Goal: Communication & Community: Share content

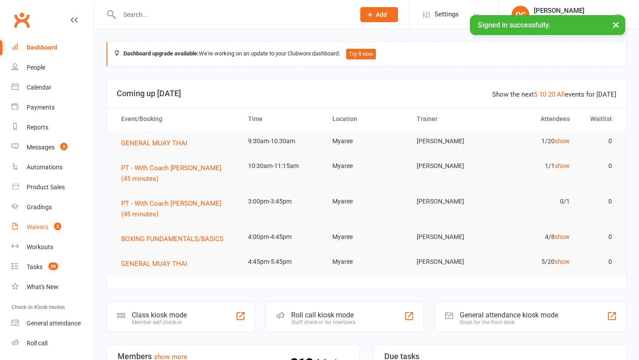
click at [57, 231] on link "Waivers 2" at bounding box center [53, 227] width 82 height 20
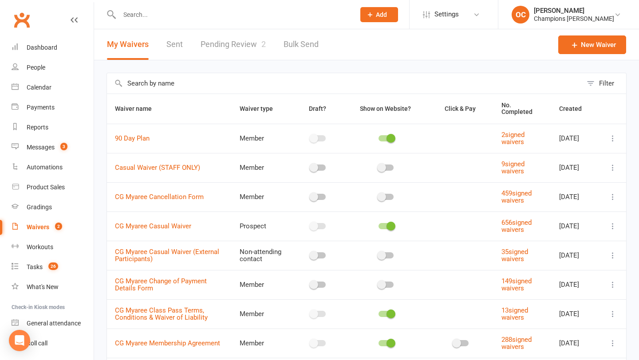
click at [254, 43] on link "Pending Review 2" at bounding box center [233, 44] width 65 height 31
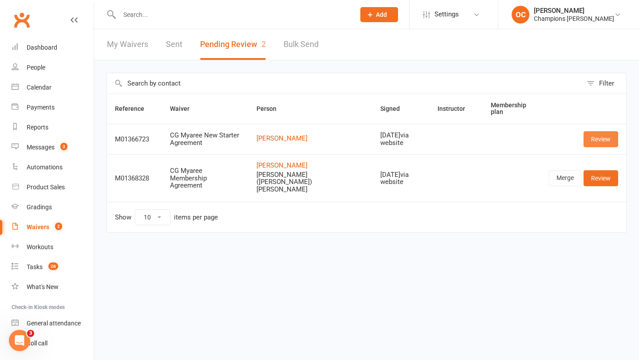
click at [595, 142] on link "Review" at bounding box center [601, 139] width 35 height 16
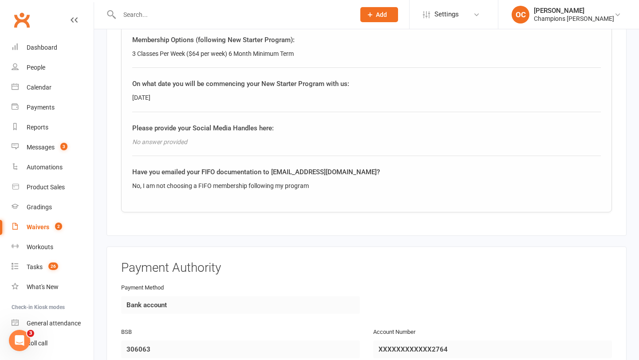
scroll to position [972, 0]
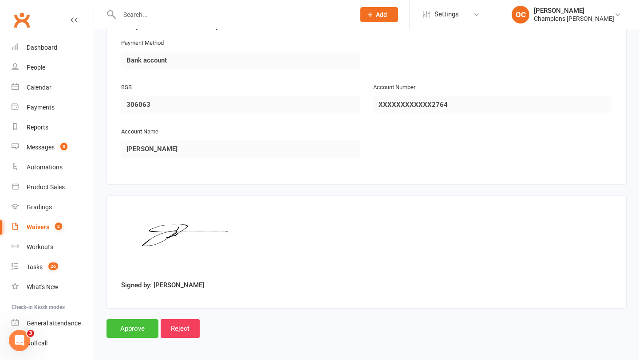
click at [143, 320] on input "Approve" at bounding box center [133, 329] width 52 height 19
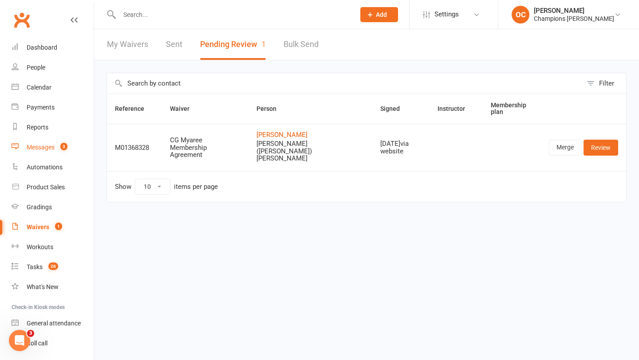
click at [49, 153] on link "Messages 3" at bounding box center [53, 148] width 82 height 20
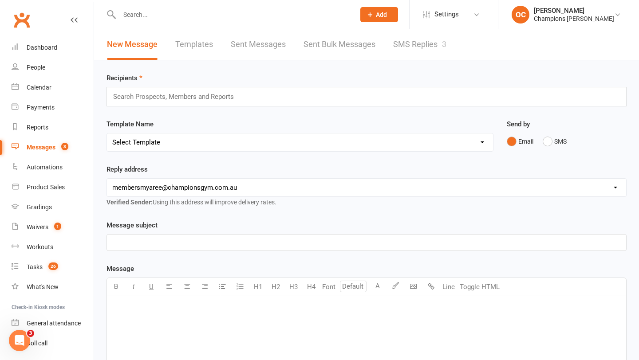
click at [235, 95] on input "text" at bounding box center [177, 97] width 130 height 12
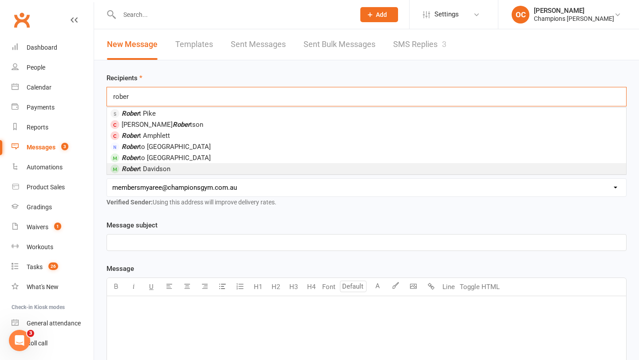
type input "rober"
click at [176, 169] on li "[PERSON_NAME]" at bounding box center [366, 168] width 519 height 11
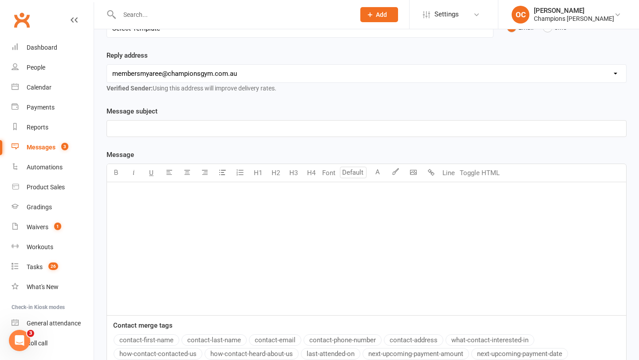
scroll to position [122, 0]
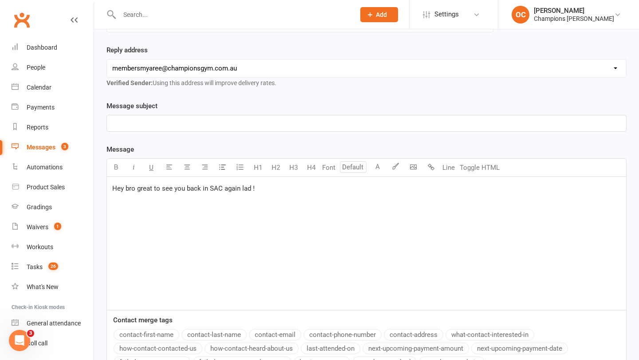
click at [152, 265] on div "Hey bro great to see you back in SAC again lad !" at bounding box center [366, 243] width 519 height 133
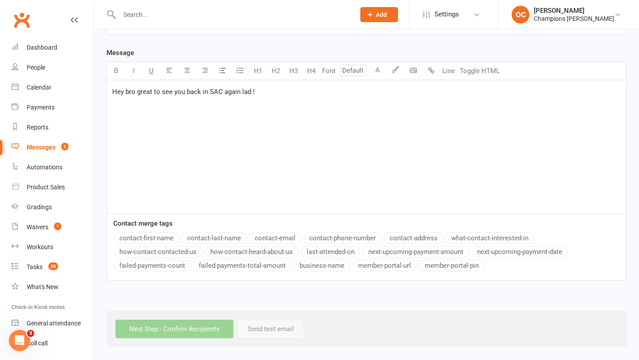
scroll to position [0, 0]
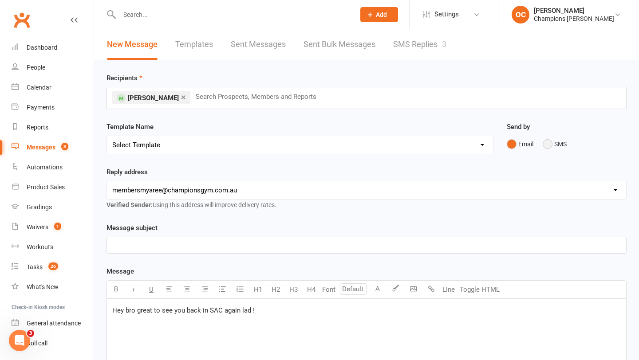
click at [559, 146] on button "SMS" at bounding box center [555, 144] width 24 height 17
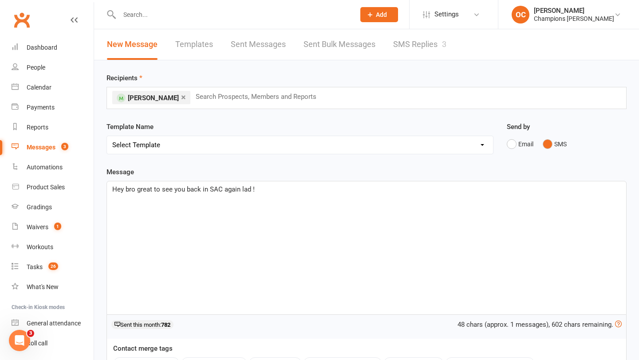
scroll to position [125, 0]
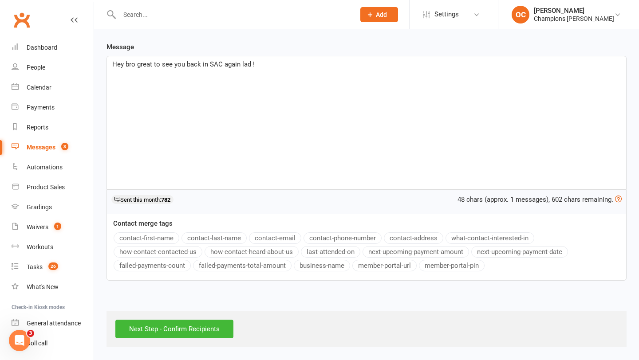
click at [178, 339] on div "Next Step - Confirm Recipients" at bounding box center [367, 329] width 520 height 36
click at [179, 333] on input "Next Step - Confirm Recipients" at bounding box center [174, 329] width 118 height 19
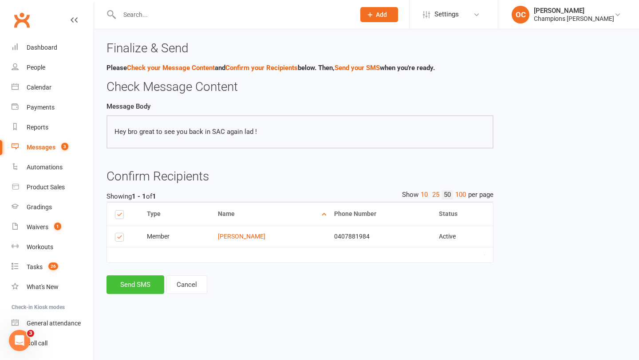
click at [141, 289] on button "Send SMS" at bounding box center [136, 285] width 58 height 19
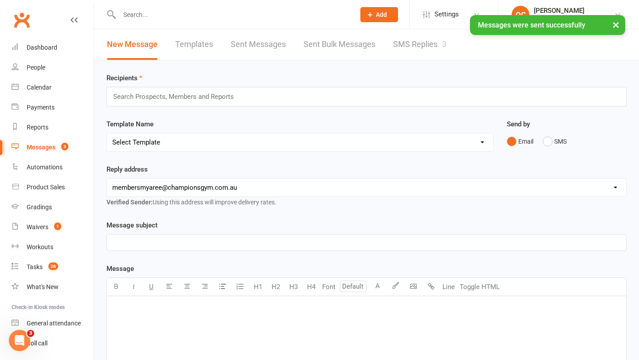
click at [171, 98] on input "text" at bounding box center [177, 97] width 130 height 12
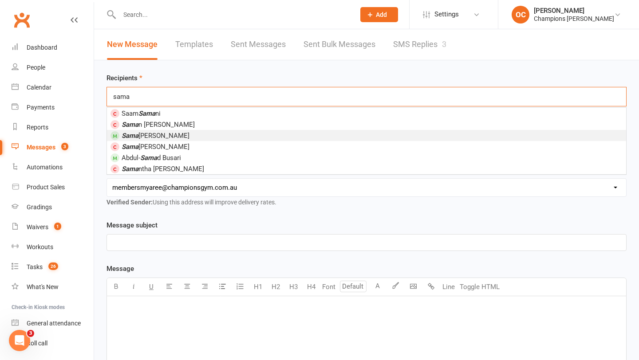
type input "sama"
click at [181, 134] on li "[PERSON_NAME]" at bounding box center [366, 135] width 519 height 11
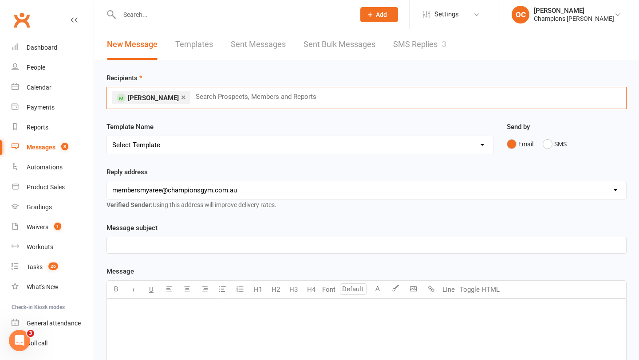
click at [160, 330] on div "﻿" at bounding box center [366, 365] width 519 height 133
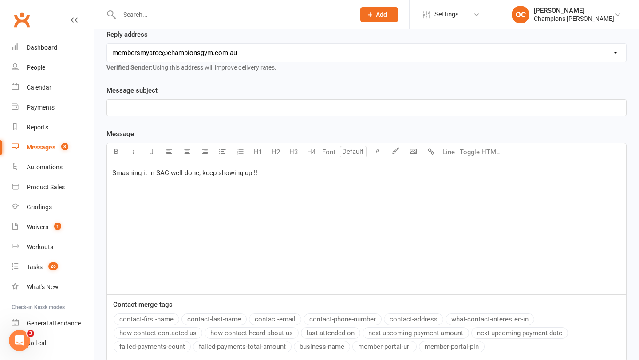
scroll to position [9, 0]
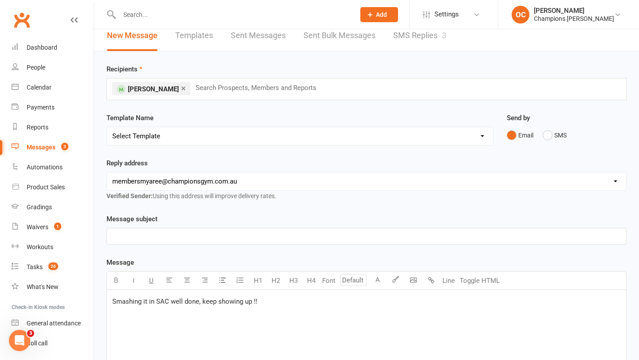
click at [542, 136] on div "Email SMS" at bounding box center [567, 135] width 120 height 17
click at [552, 135] on button "SMS" at bounding box center [555, 135] width 24 height 17
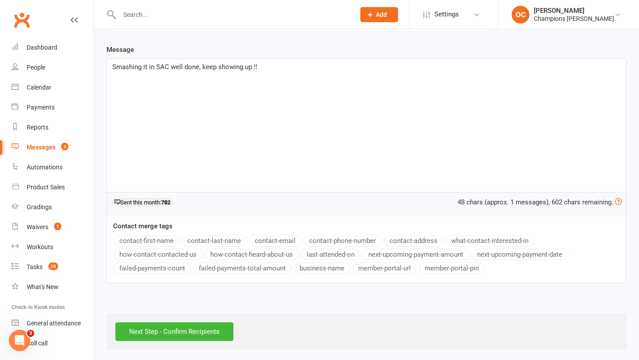
scroll to position [125, 0]
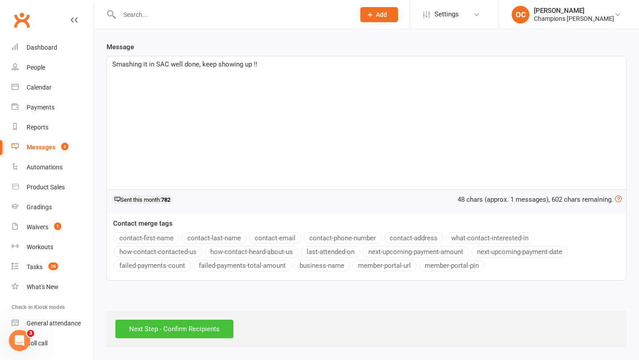
click at [189, 327] on input "Next Step - Confirm Recipients" at bounding box center [174, 329] width 118 height 19
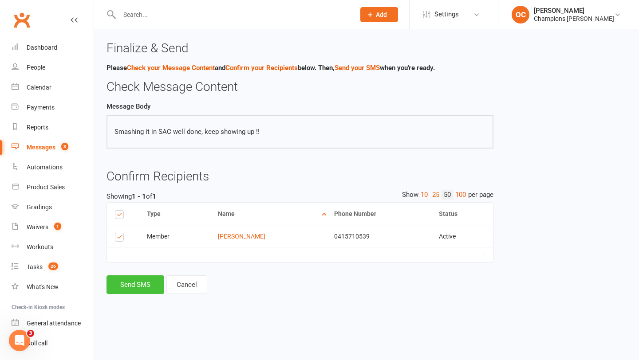
click at [121, 292] on button "Send SMS" at bounding box center [136, 285] width 58 height 19
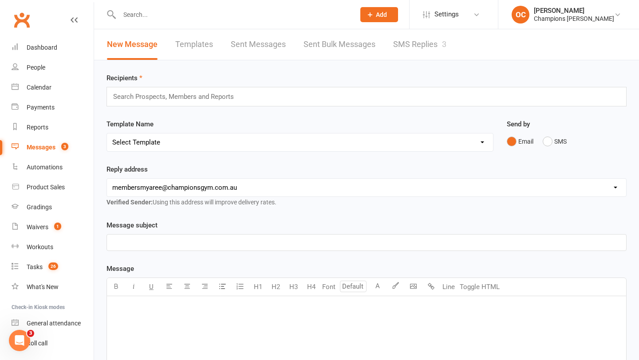
click at [161, 94] on input "text" at bounding box center [177, 97] width 130 height 12
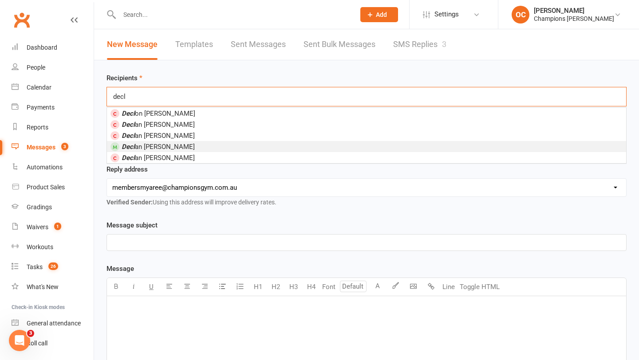
type input "decl"
click at [180, 146] on li "Decl an [PERSON_NAME]" at bounding box center [366, 146] width 519 height 11
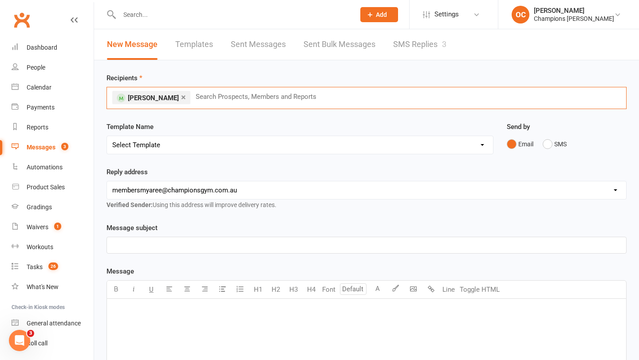
click at [136, 333] on div "﻿" at bounding box center [366, 365] width 519 height 133
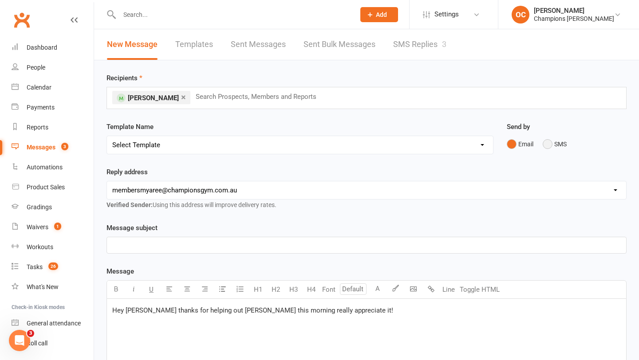
click at [559, 143] on button "SMS" at bounding box center [555, 144] width 24 height 17
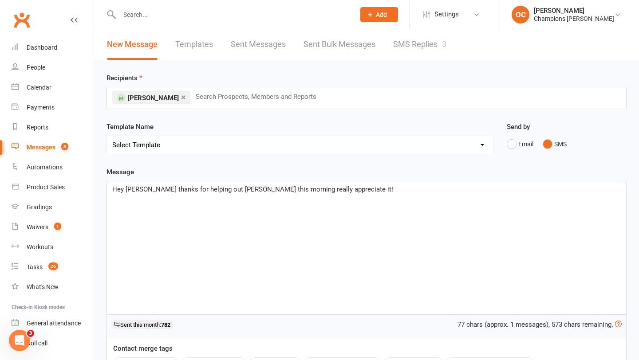
scroll to position [125, 0]
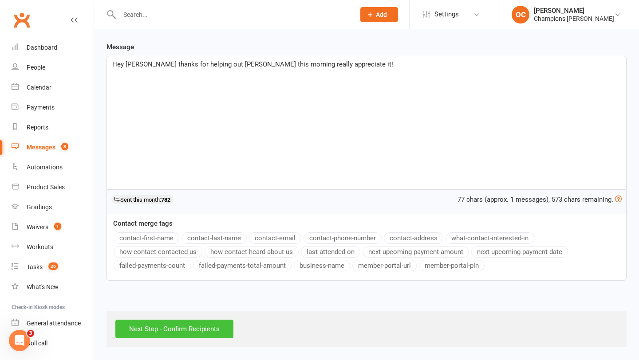
click at [182, 328] on input "Next Step - Confirm Recipients" at bounding box center [174, 329] width 118 height 19
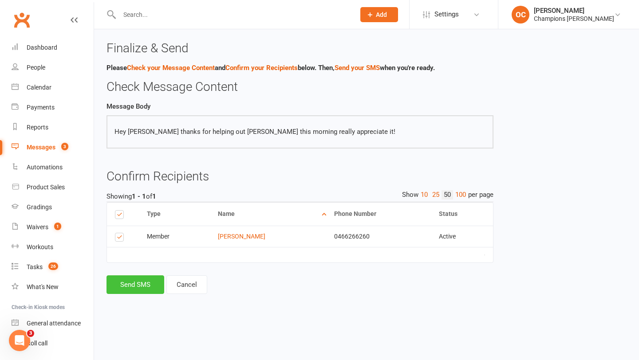
click at [137, 292] on button "Send SMS" at bounding box center [136, 285] width 58 height 19
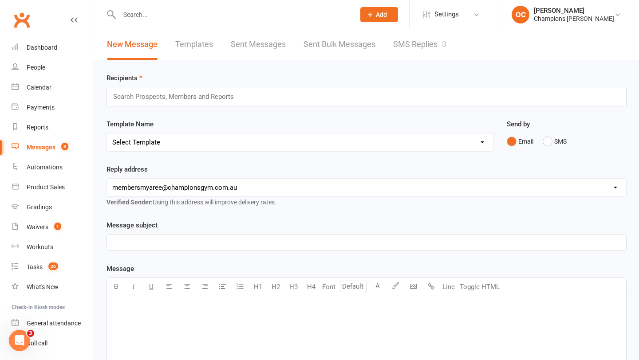
click at [167, 100] on input "text" at bounding box center [177, 97] width 130 height 12
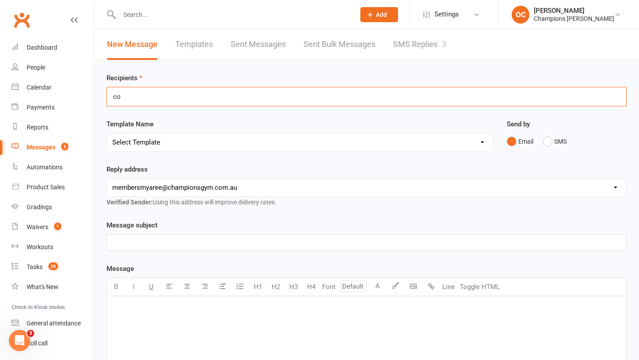
type input "c"
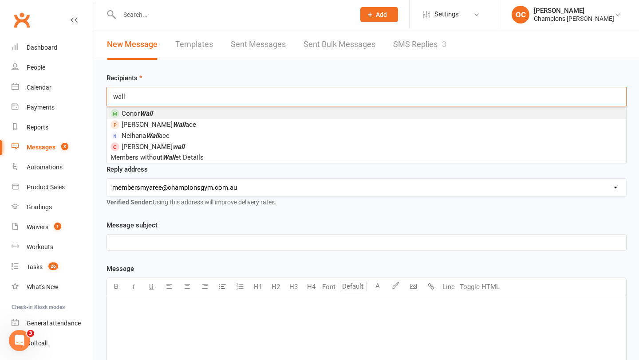
type input "wall"
click at [159, 111] on li "Conor Wall" at bounding box center [366, 113] width 519 height 11
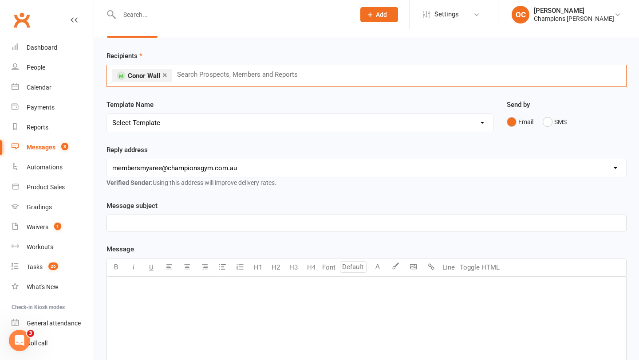
scroll to position [23, 0]
click at [129, 278] on div "﻿" at bounding box center [366, 342] width 519 height 133
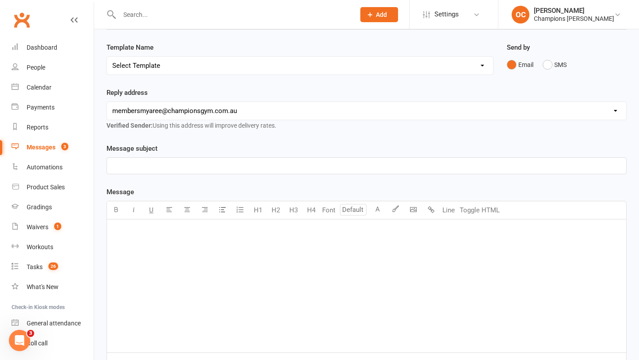
scroll to position [49, 0]
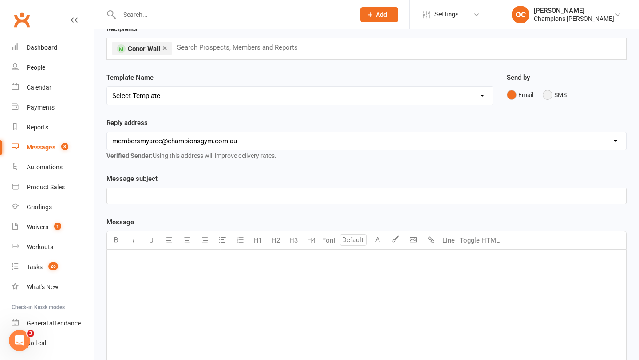
click at [554, 92] on button "SMS" at bounding box center [555, 95] width 24 height 17
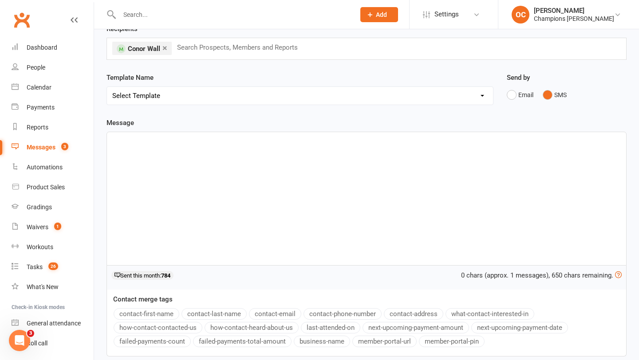
click at [334, 129] on div "Message ﻿ 0 chars (approx. 1 messages), 650 chars remaining. Sent this month: 7…" at bounding box center [367, 237] width 520 height 239
click at [330, 132] on div "﻿" at bounding box center [366, 198] width 519 height 133
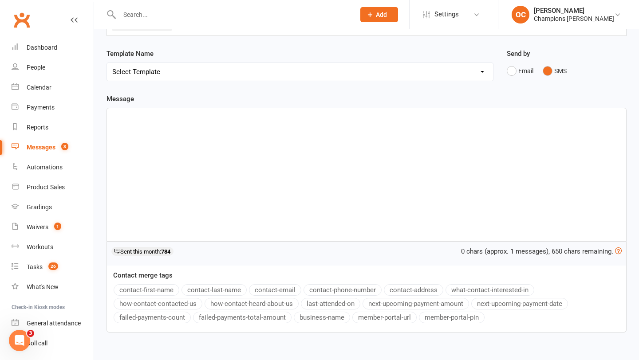
scroll to position [0, 0]
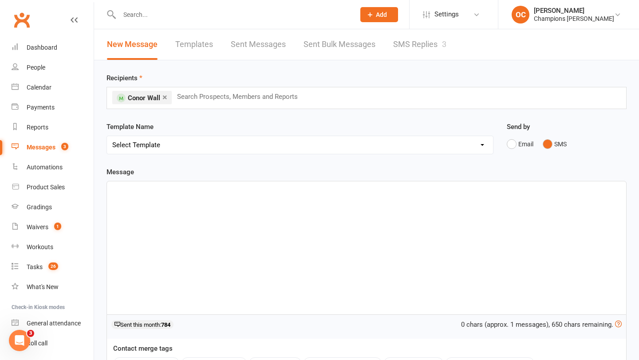
click at [270, 194] on p "﻿" at bounding box center [366, 189] width 509 height 11
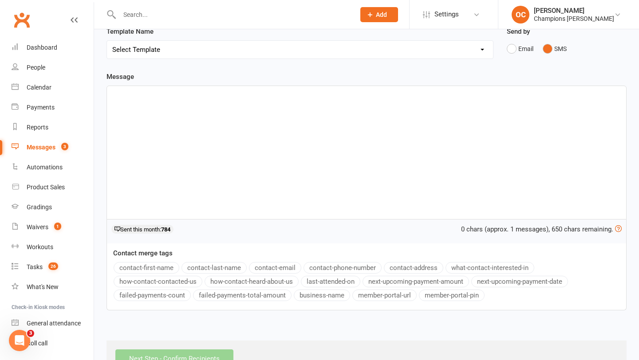
scroll to position [96, 0]
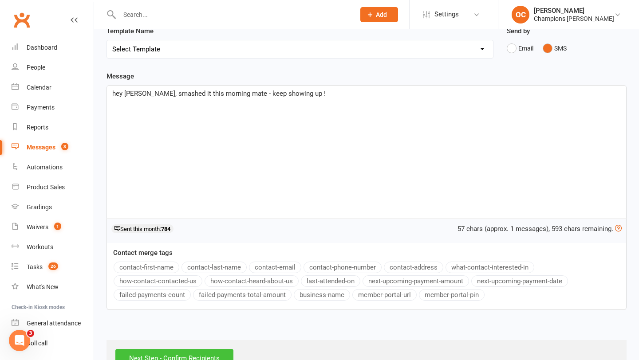
click at [195, 357] on input "Next Step - Confirm Recipients" at bounding box center [174, 358] width 118 height 19
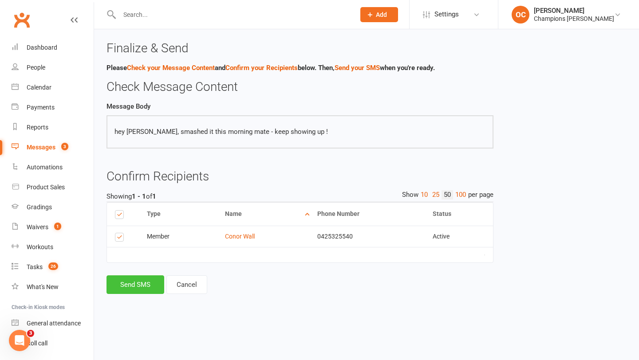
click at [155, 287] on button "Send SMS" at bounding box center [136, 285] width 58 height 19
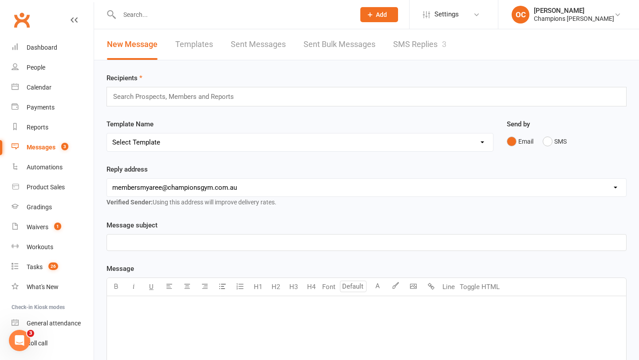
click at [170, 95] on input "text" at bounding box center [177, 97] width 130 height 12
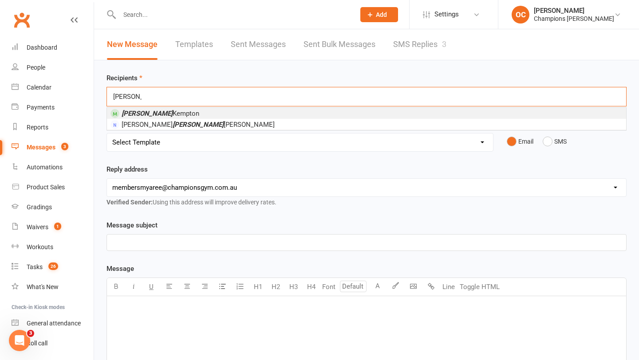
type input "[PERSON_NAME]"
click at [174, 110] on li "[PERSON_NAME]" at bounding box center [366, 113] width 519 height 11
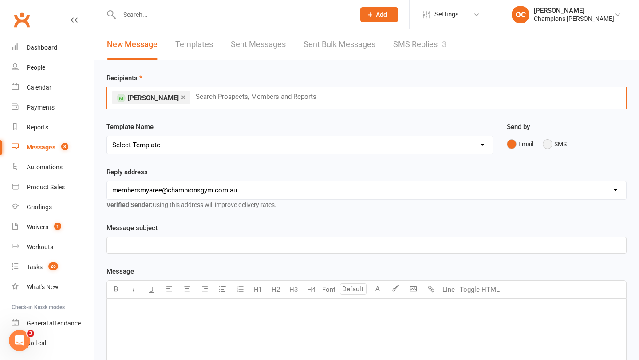
click at [557, 142] on button "SMS" at bounding box center [555, 144] width 24 height 17
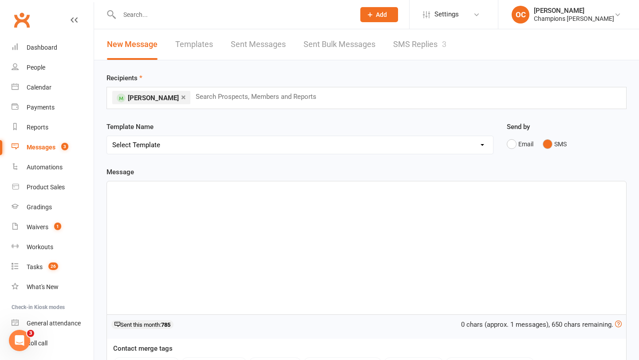
click at [365, 225] on div "﻿" at bounding box center [366, 248] width 519 height 133
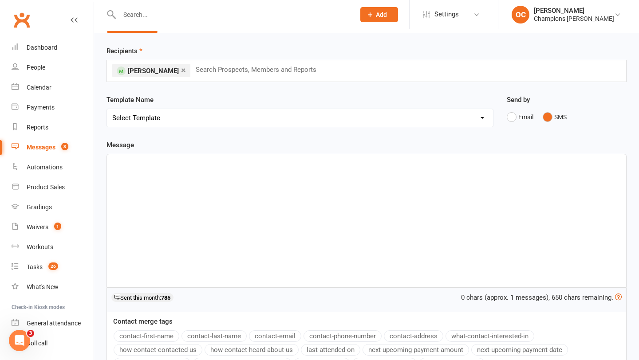
scroll to position [17, 0]
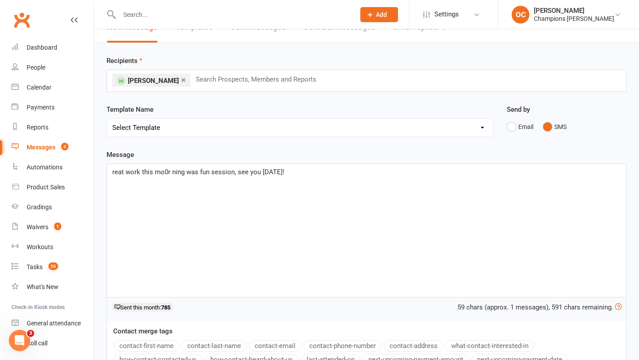
click at [167, 171] on span "reat work this mo0r ning was fun session, see you [DATE]!" at bounding box center [198, 172] width 172 height 8
click at [112, 173] on span "reat work this morning was fun session, see you [DATE]!" at bounding box center [195, 172] width 167 height 8
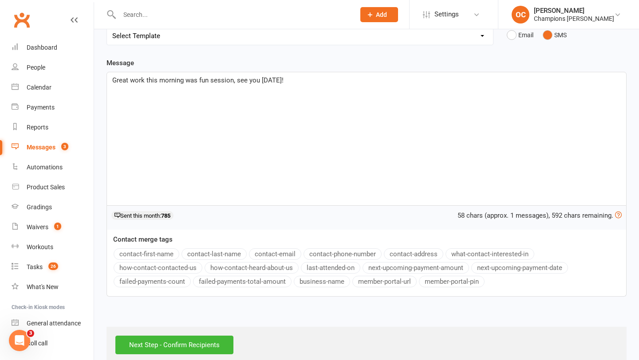
scroll to position [111, 0]
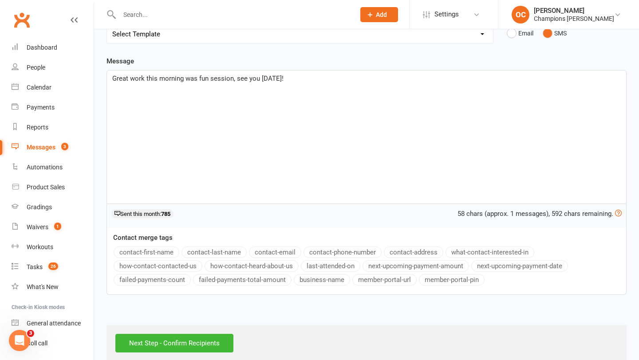
click at [197, 353] on div "Next Step - Confirm Recipients" at bounding box center [367, 343] width 520 height 36
click at [200, 347] on input "Next Step - Confirm Recipients" at bounding box center [174, 343] width 118 height 19
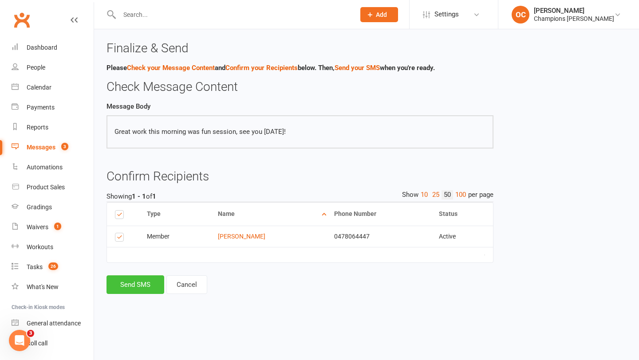
click at [150, 286] on button "Send SMS" at bounding box center [136, 285] width 58 height 19
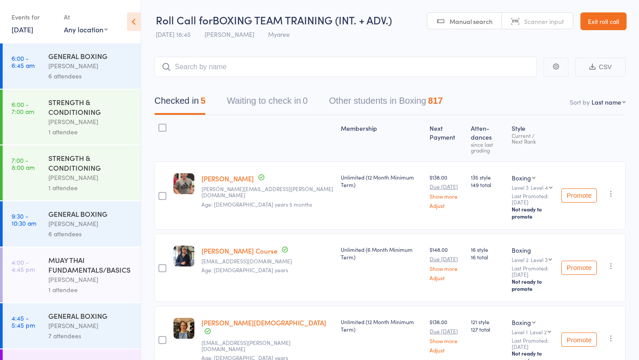
scroll to position [253, 0]
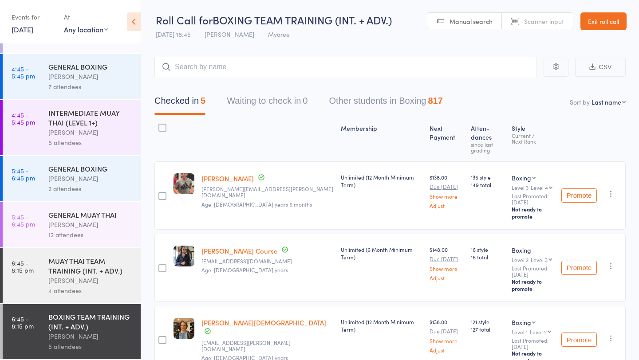
click at [22, 29] on link "13 Oct, 2025" at bounding box center [23, 29] width 22 height 10
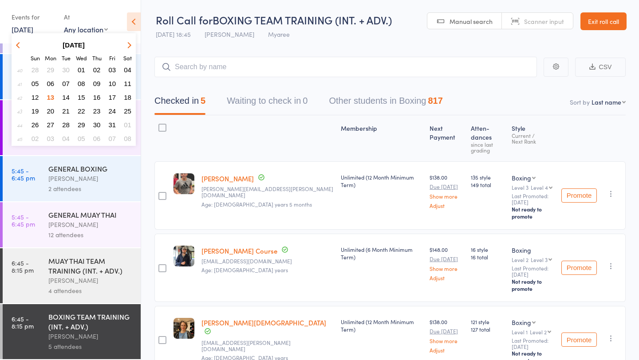
click at [66, 96] on span "14" at bounding box center [66, 98] width 8 height 8
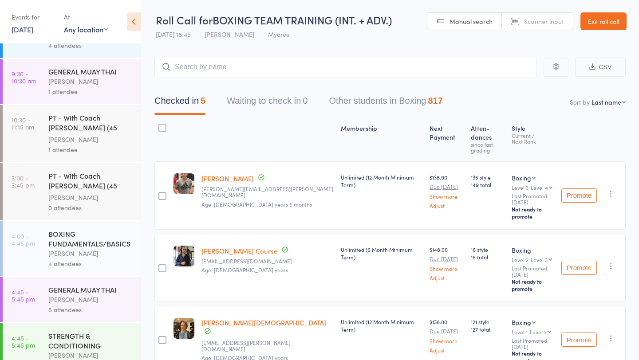
scroll to position [0, 0]
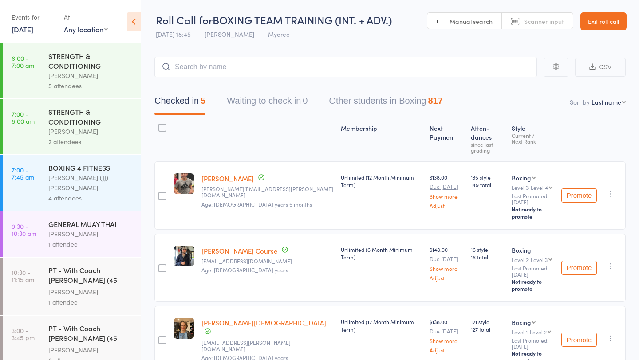
click at [88, 71] on div "STRENGTH & CONDITIONING" at bounding box center [90, 61] width 85 height 20
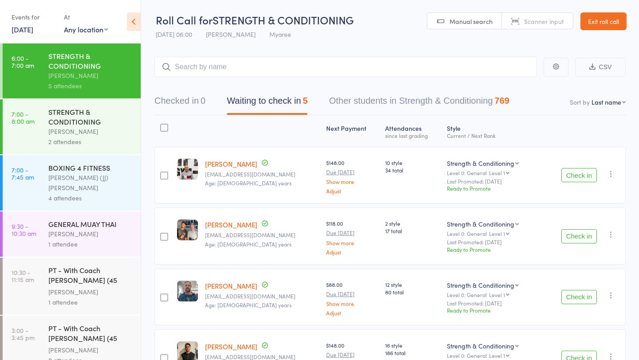
click at [569, 176] on button "Check in" at bounding box center [579, 175] width 36 height 14
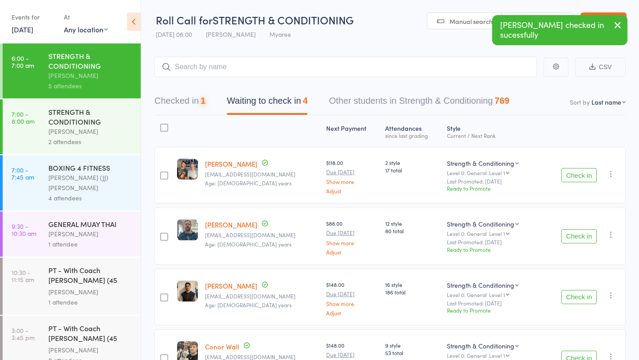
click at [569, 176] on button "Check in" at bounding box center [579, 175] width 36 height 14
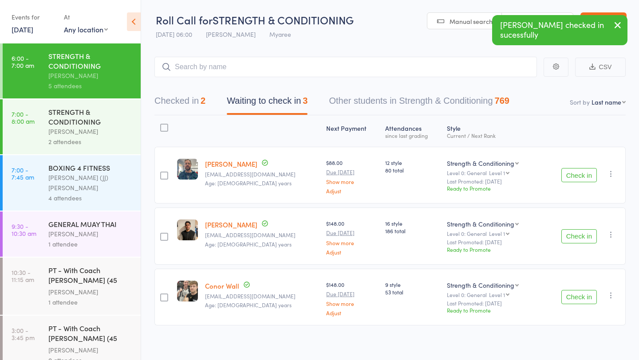
click at [610, 175] on icon "button" at bounding box center [611, 174] width 9 height 9
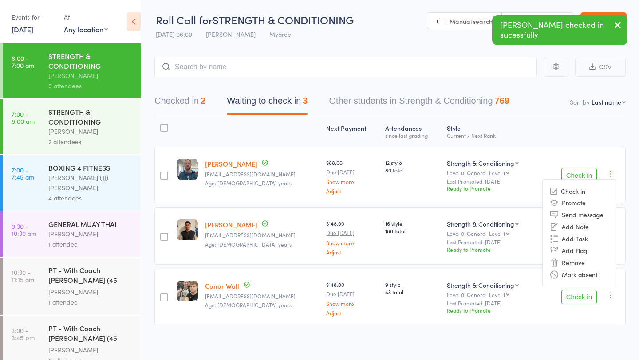
click at [600, 165] on div "Check in Check in Promote Send message Add Note Add Task Add Flag Remove Mark a…" at bounding box center [583, 175] width 84 height 57
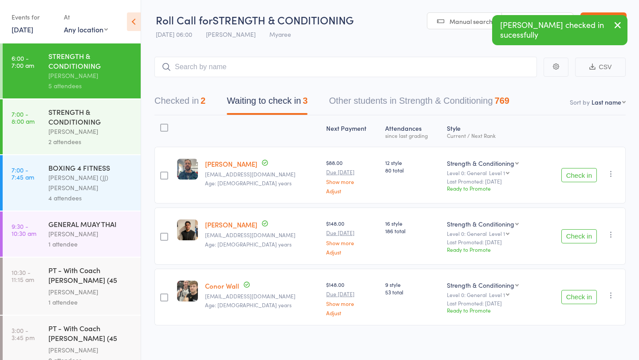
click at [588, 172] on button "Check in" at bounding box center [579, 175] width 36 height 14
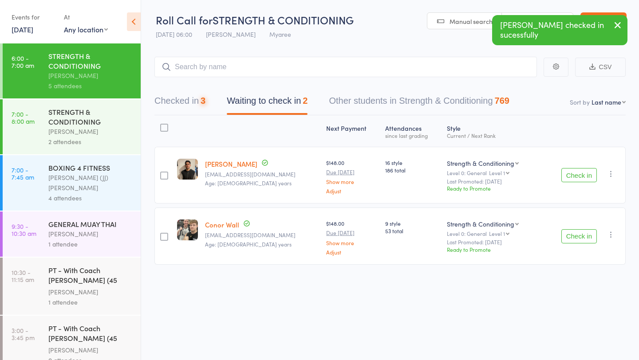
click at [584, 179] on button "Check in" at bounding box center [579, 175] width 36 height 14
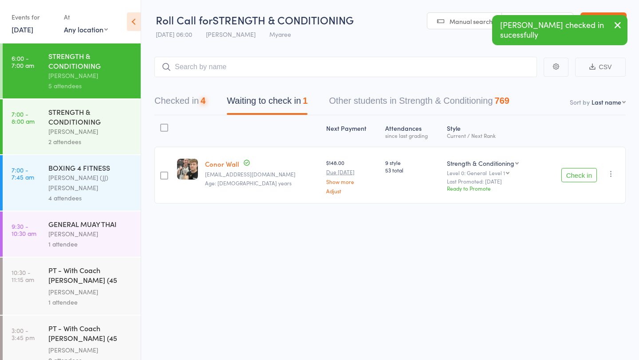
click at [584, 179] on button "Check in" at bounding box center [579, 175] width 36 height 14
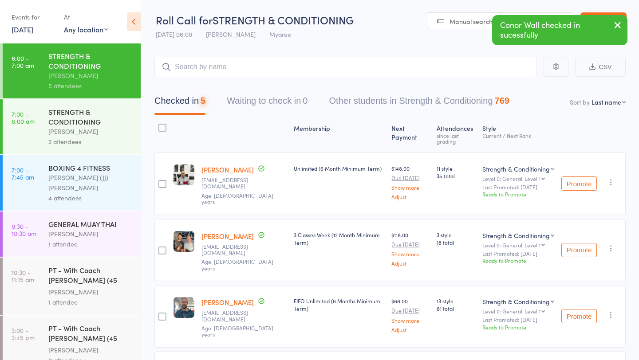
click at [91, 126] on div "STRENGTH & CONDITIONING" at bounding box center [90, 117] width 85 height 20
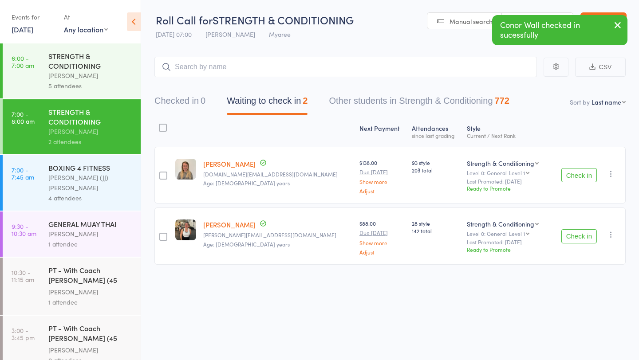
click at [567, 177] on button "Check in" at bounding box center [579, 175] width 36 height 14
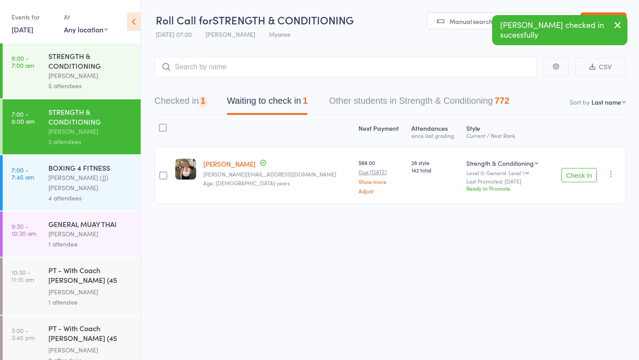
click at [567, 177] on button "Check in" at bounding box center [579, 175] width 36 height 14
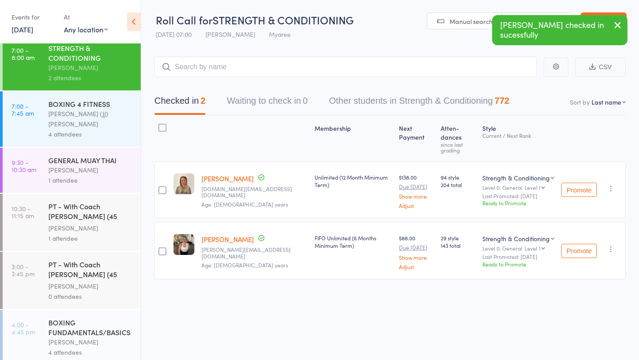
scroll to position [69, 0]
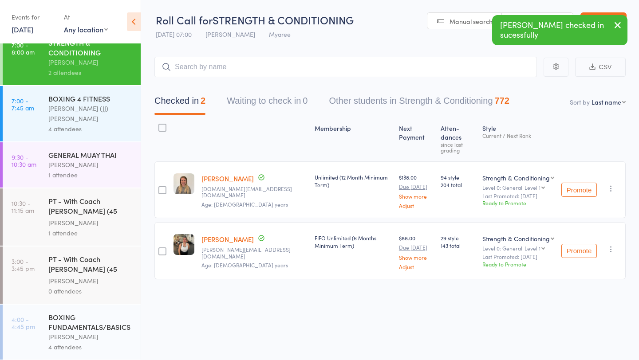
click at [100, 150] on div "GENERAL MUAY THAI" at bounding box center [90, 155] width 85 height 10
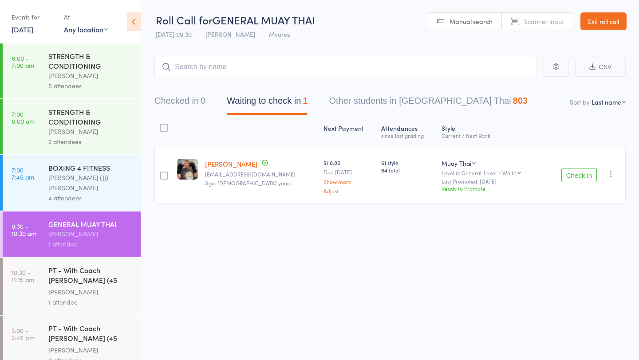
click at [62, 56] on div "STRENGTH & CONDITIONING" at bounding box center [90, 61] width 85 height 20
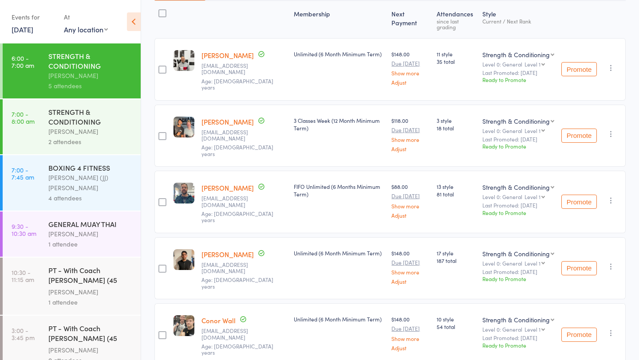
scroll to position [131, 0]
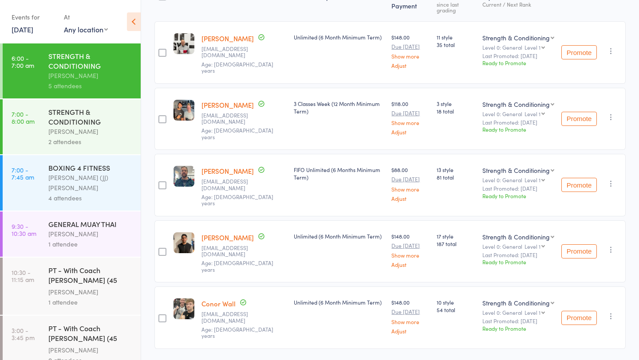
click at [67, 120] on div "STRENGTH & CONDITIONING" at bounding box center [90, 117] width 85 height 20
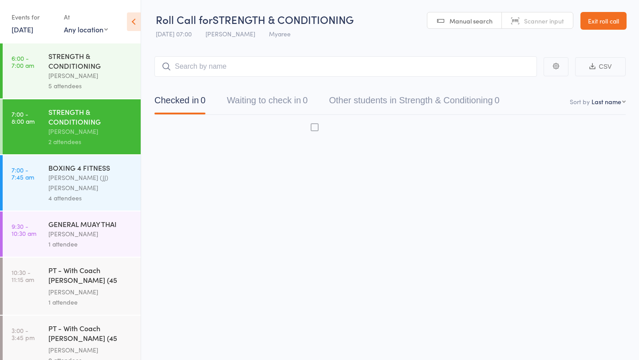
scroll to position [0, 0]
